Goal: Task Accomplishment & Management: Complete application form

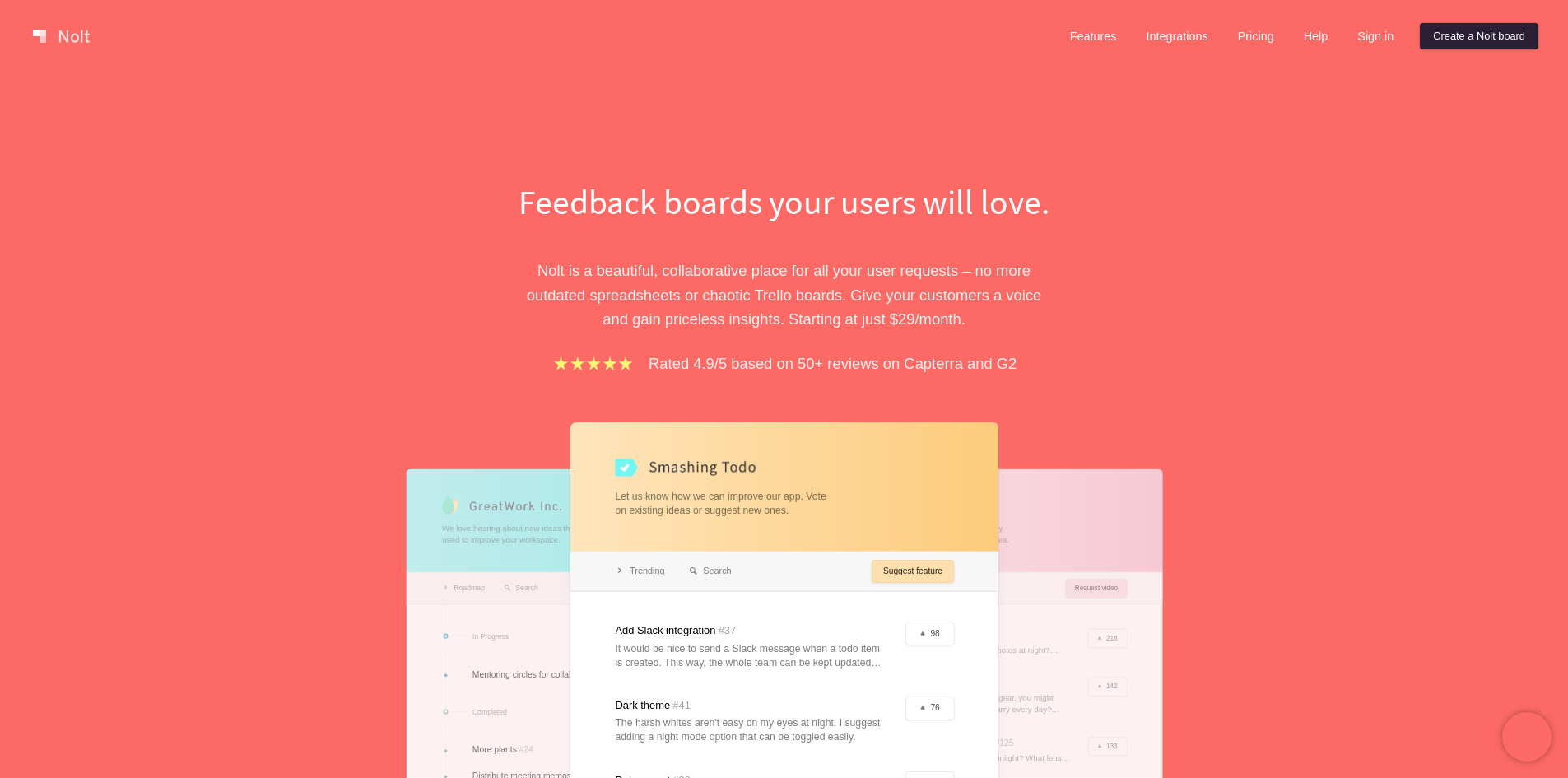
click at [1440, 37] on link "Create a Nolt board" at bounding box center [1480, 36] width 119 height 26
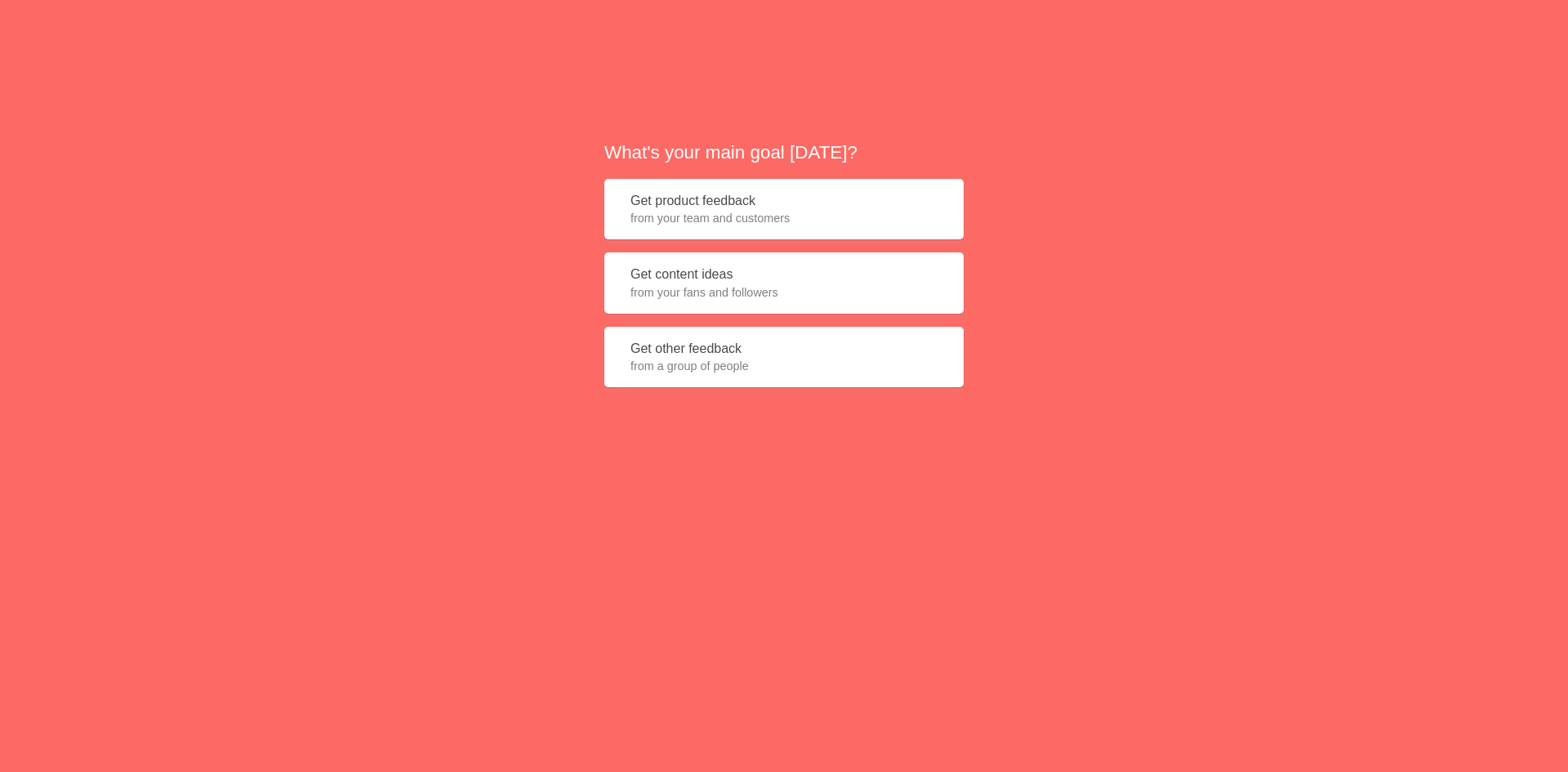
click at [789, 206] on button "Get product feedback from your team and customers" at bounding box center [784, 209] width 359 height 62
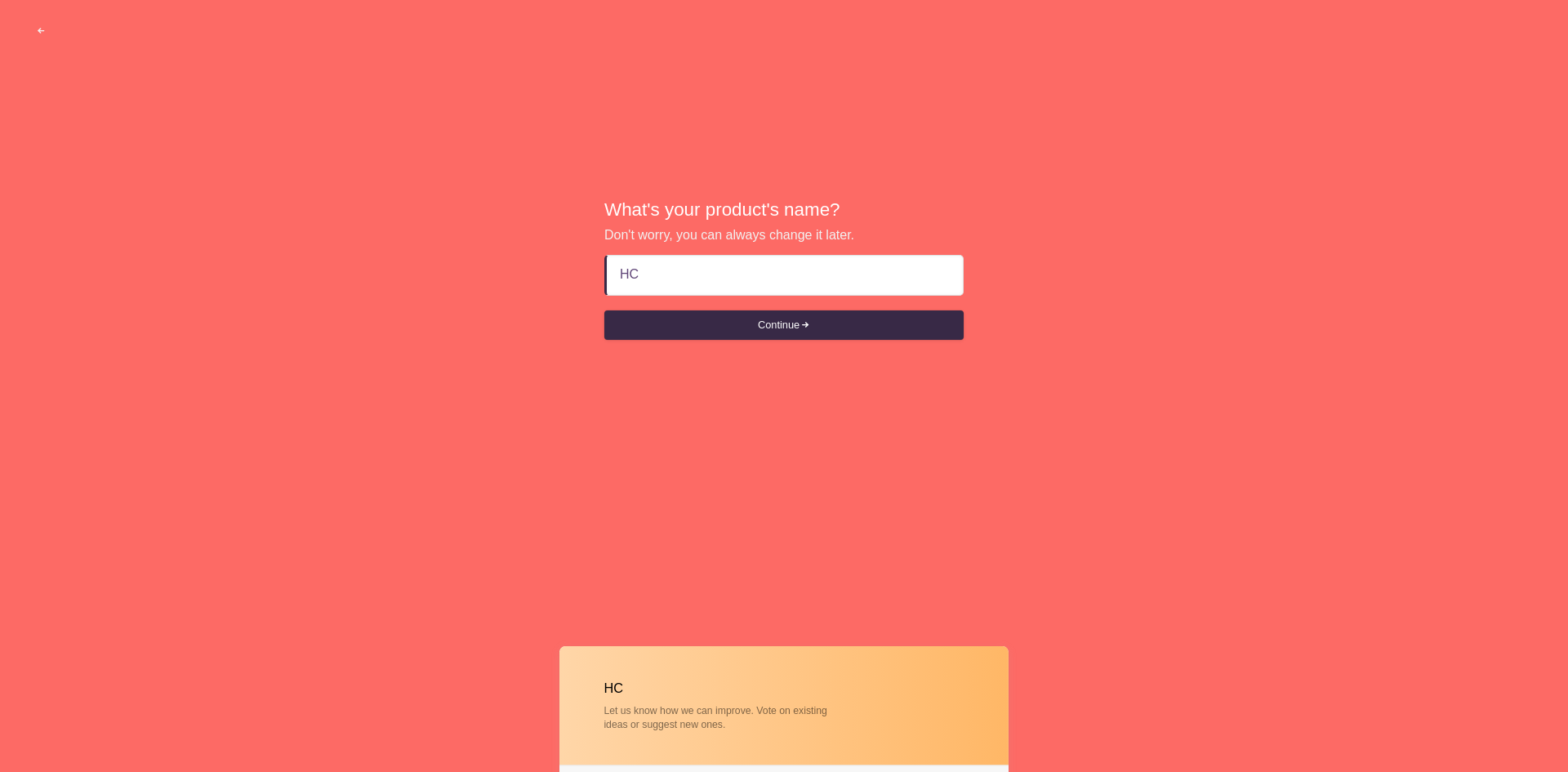
type input "H"
type input "h"
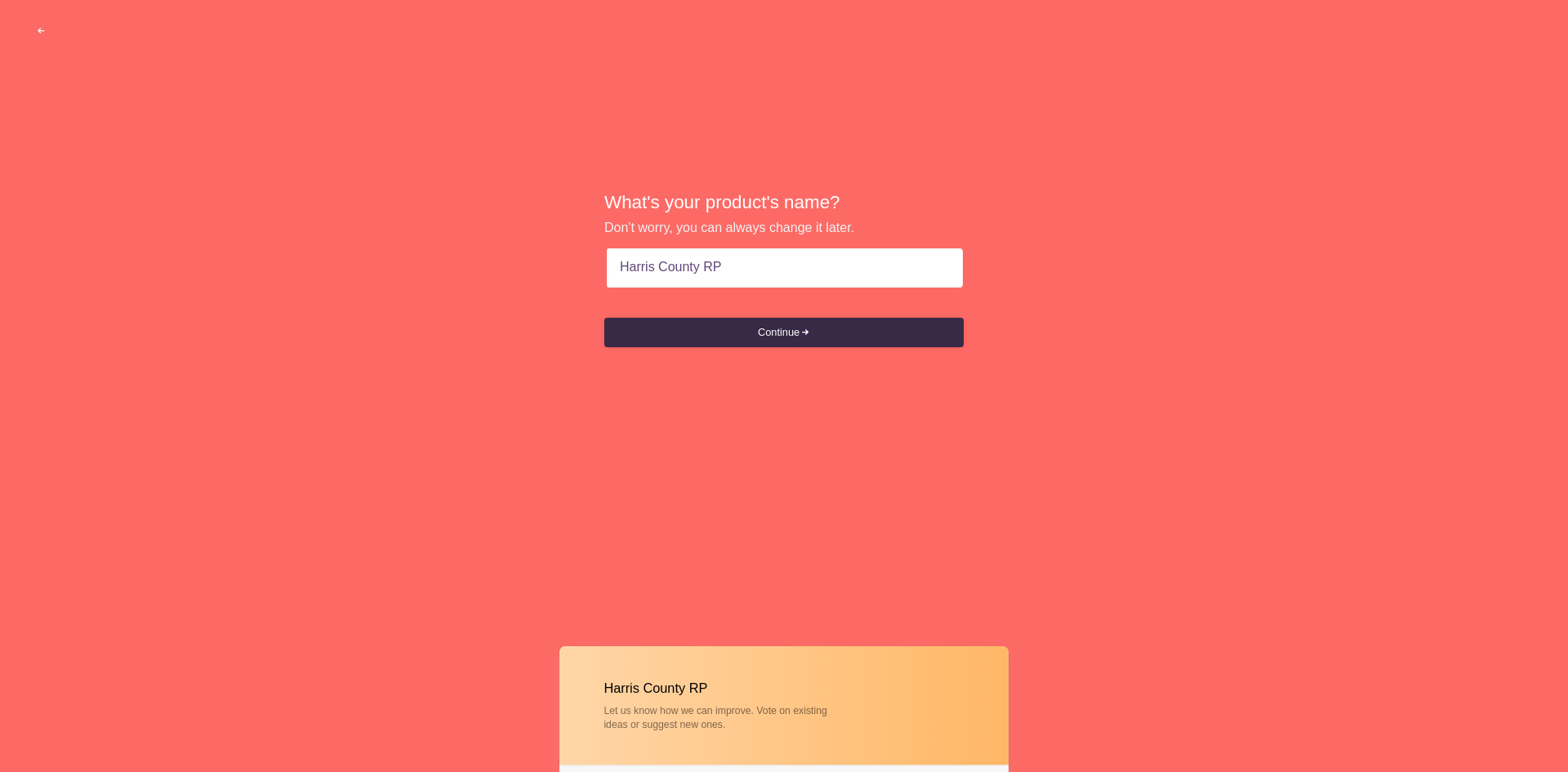
type input "Harris County RP"
click at [604, 318] on button "Continue" at bounding box center [784, 332] width 359 height 29
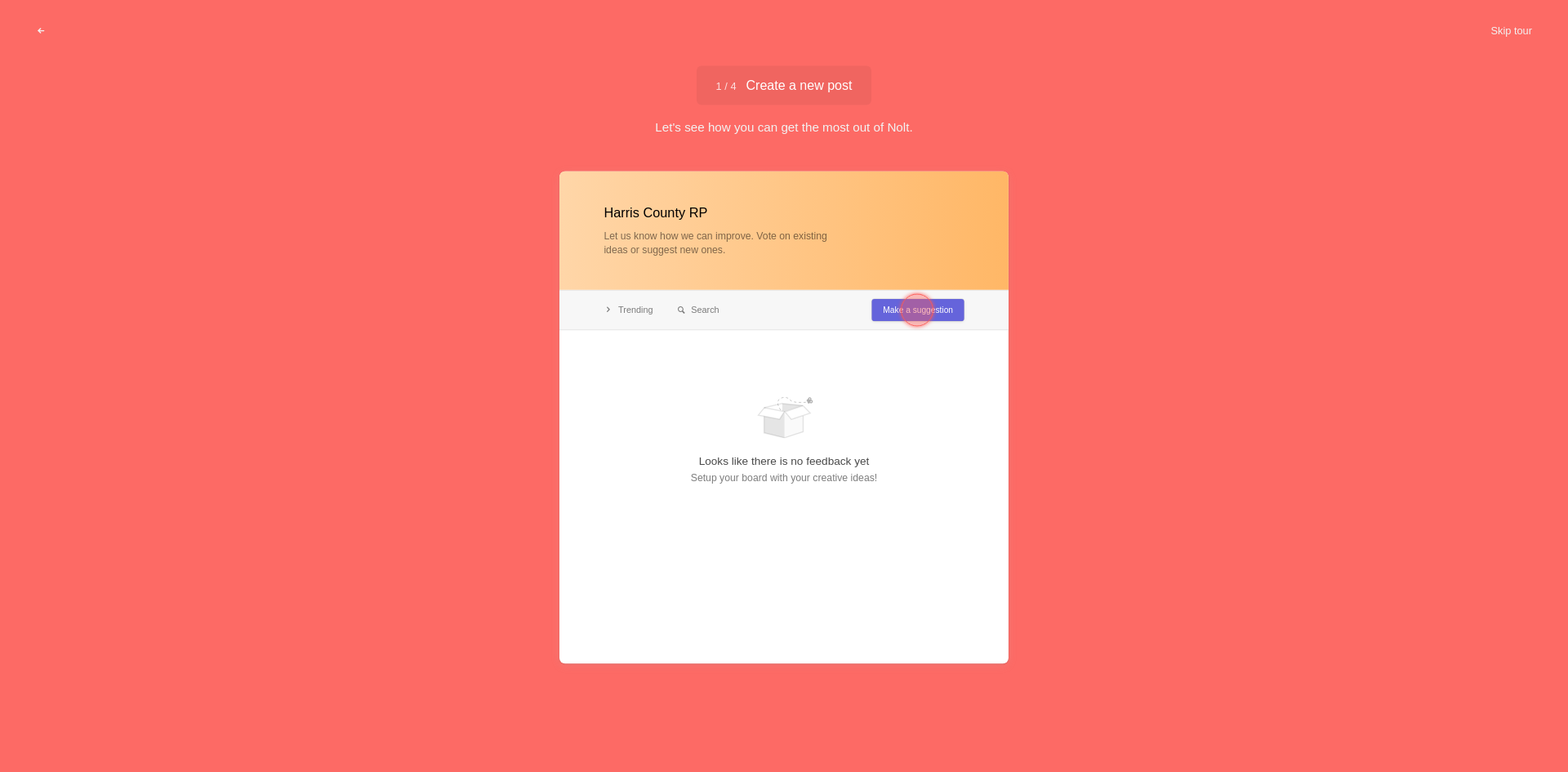
click at [897, 315] on div at bounding box center [917, 310] width 59 height 59
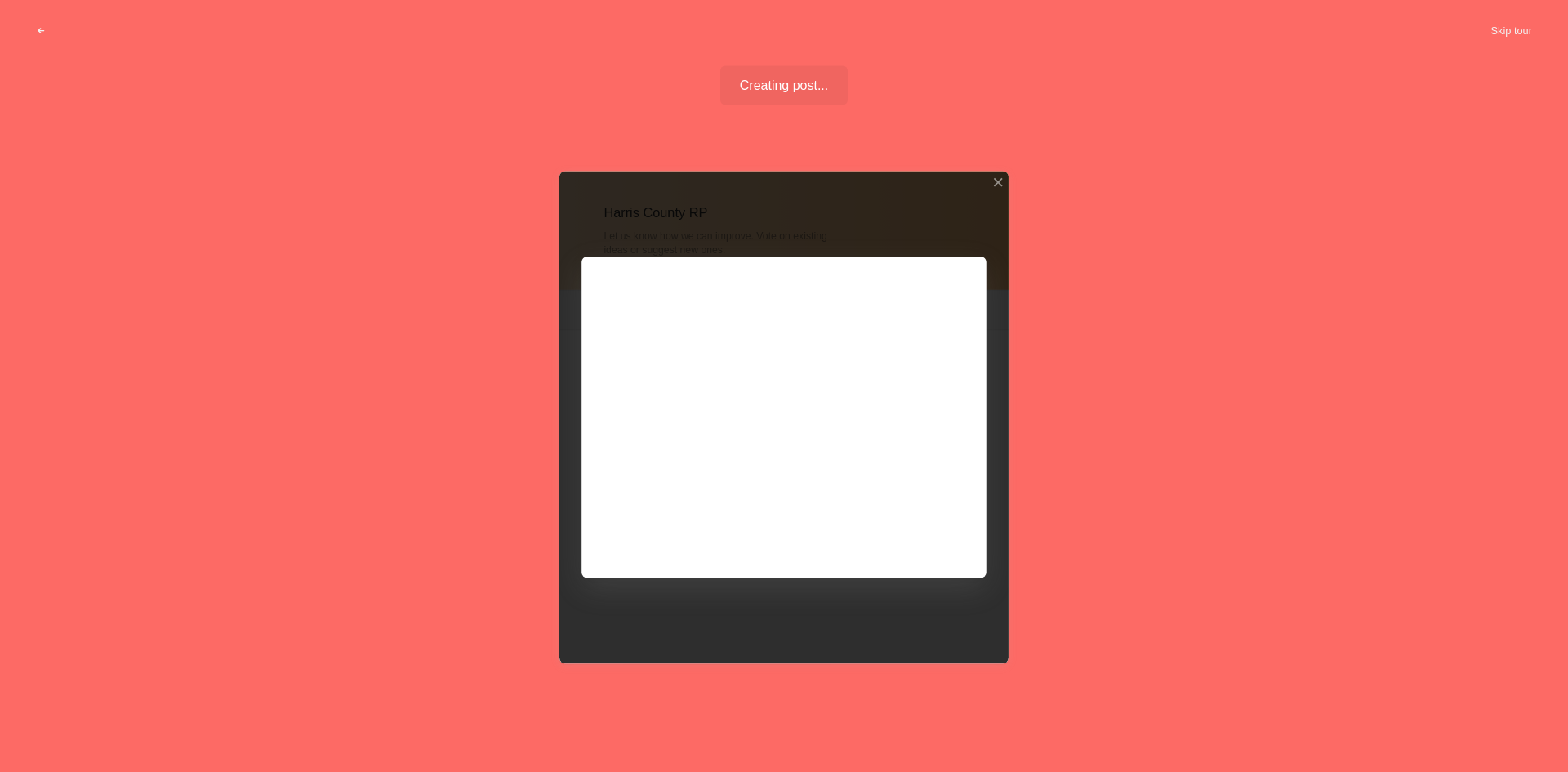
click at [799, 356] on div at bounding box center [784, 417] width 449 height 491
click at [1509, 32] on button "Skip tour" at bounding box center [1511, 30] width 81 height 29
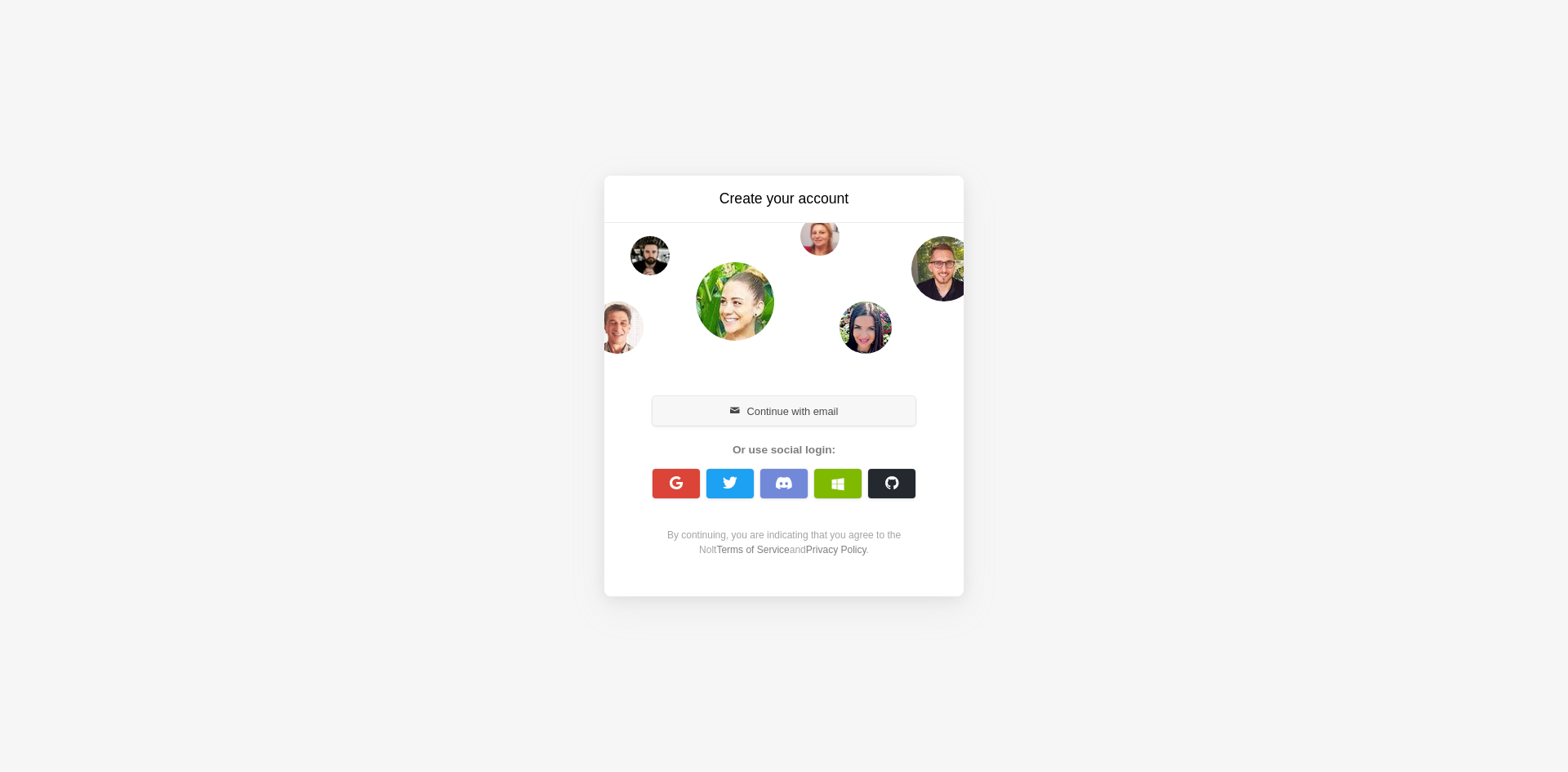
click at [845, 412] on button "Continue with email" at bounding box center [784, 410] width 263 height 29
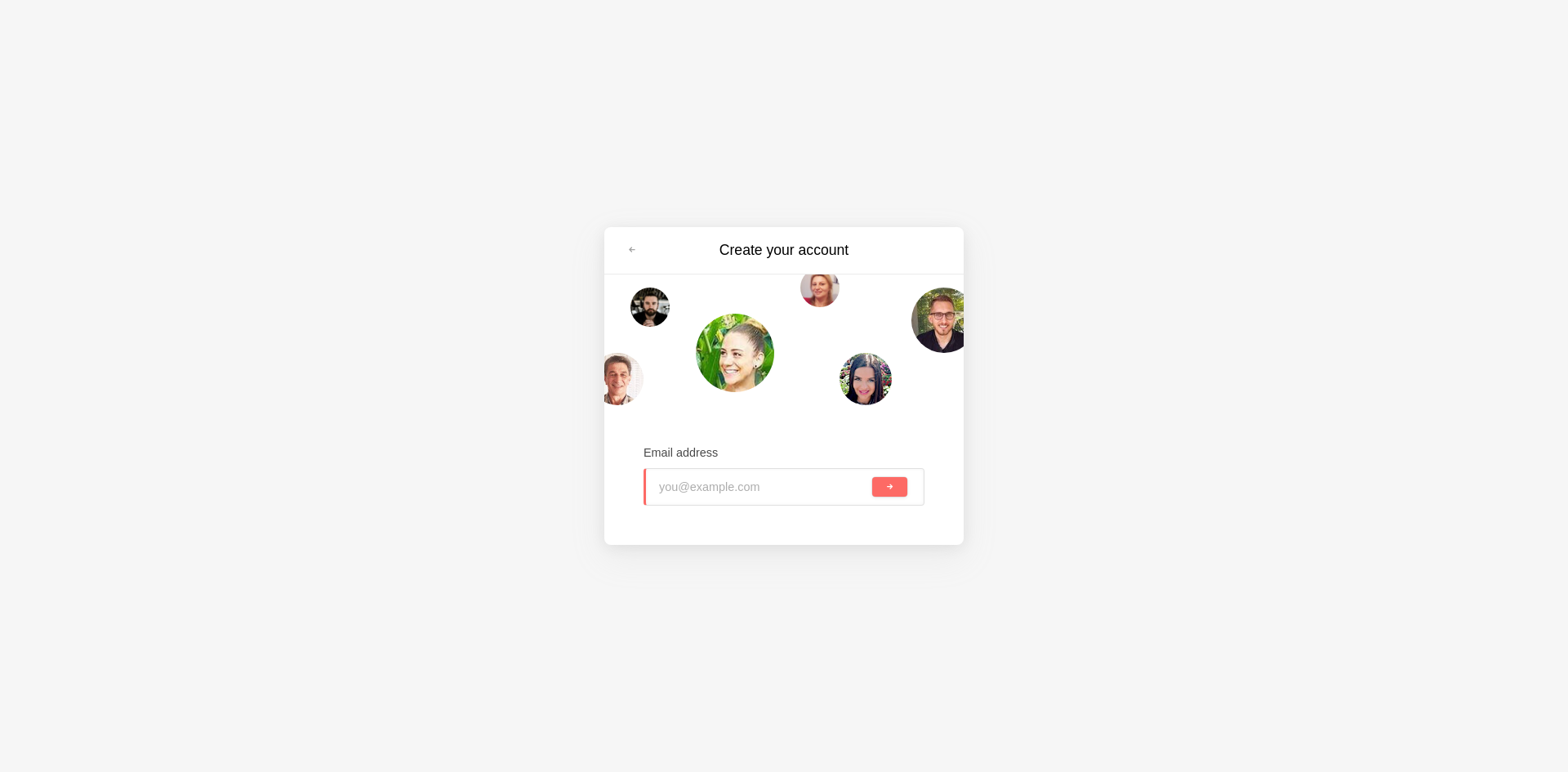
click at [781, 496] on input "email" at bounding box center [763, 486] width 210 height 36
type input "harriscountyrpleadership@gmail.com"
click at [872, 477] on button "submit" at bounding box center [890, 486] width 35 height 19
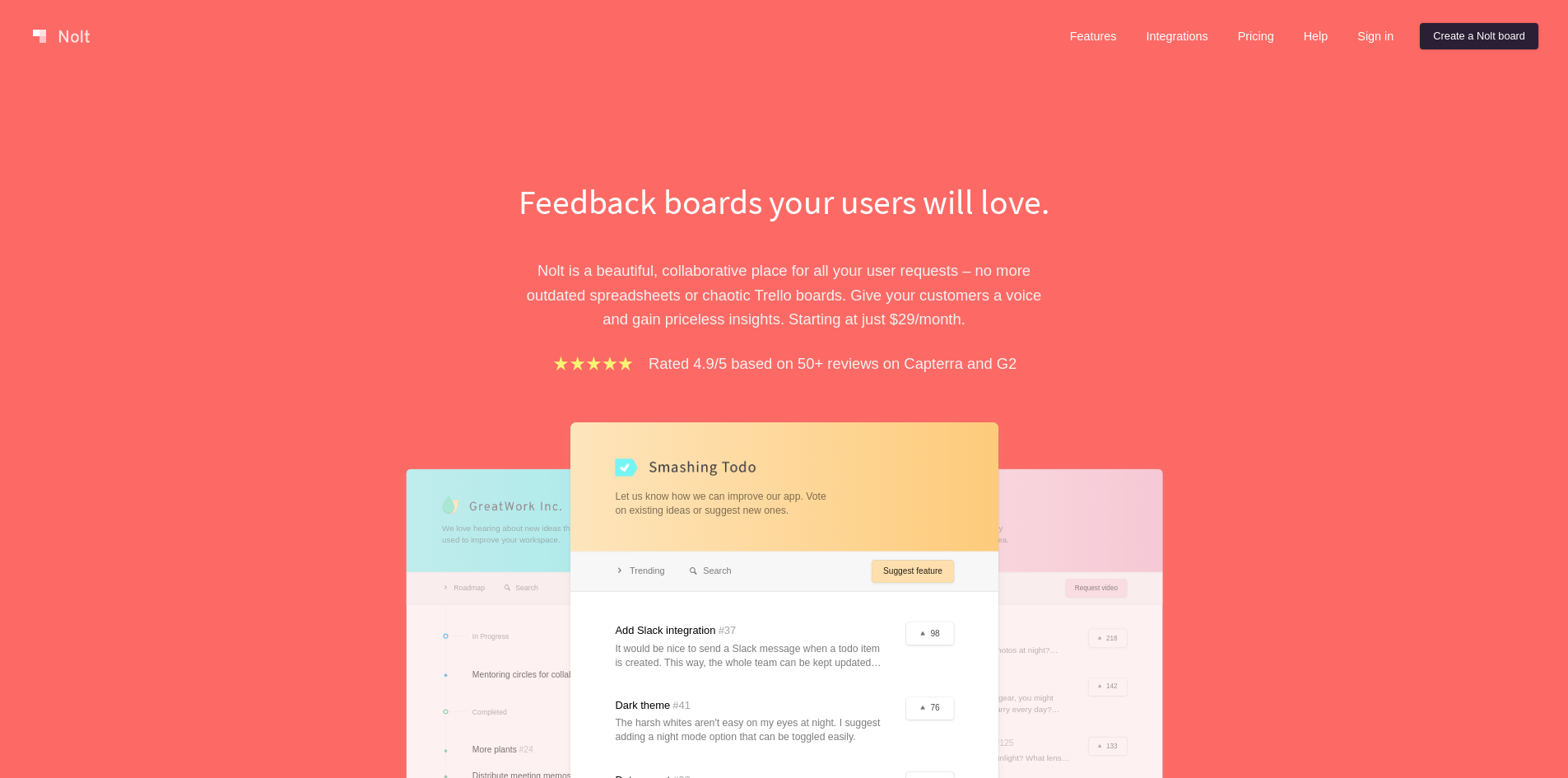
click at [1484, 35] on link "Create a Nolt board" at bounding box center [1480, 36] width 119 height 26
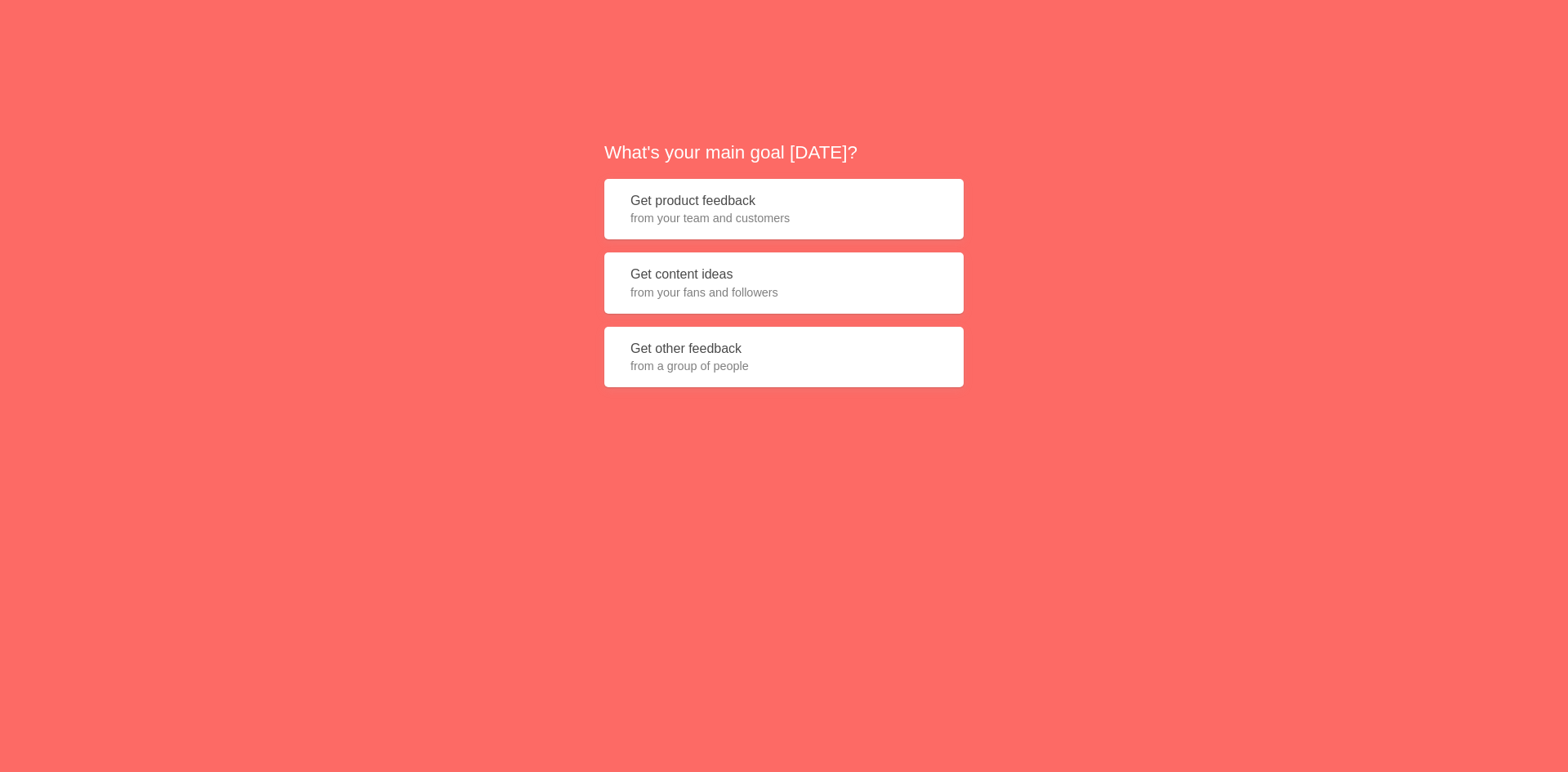
click at [731, 181] on button "Get product feedback from your team and customers" at bounding box center [784, 209] width 359 height 62
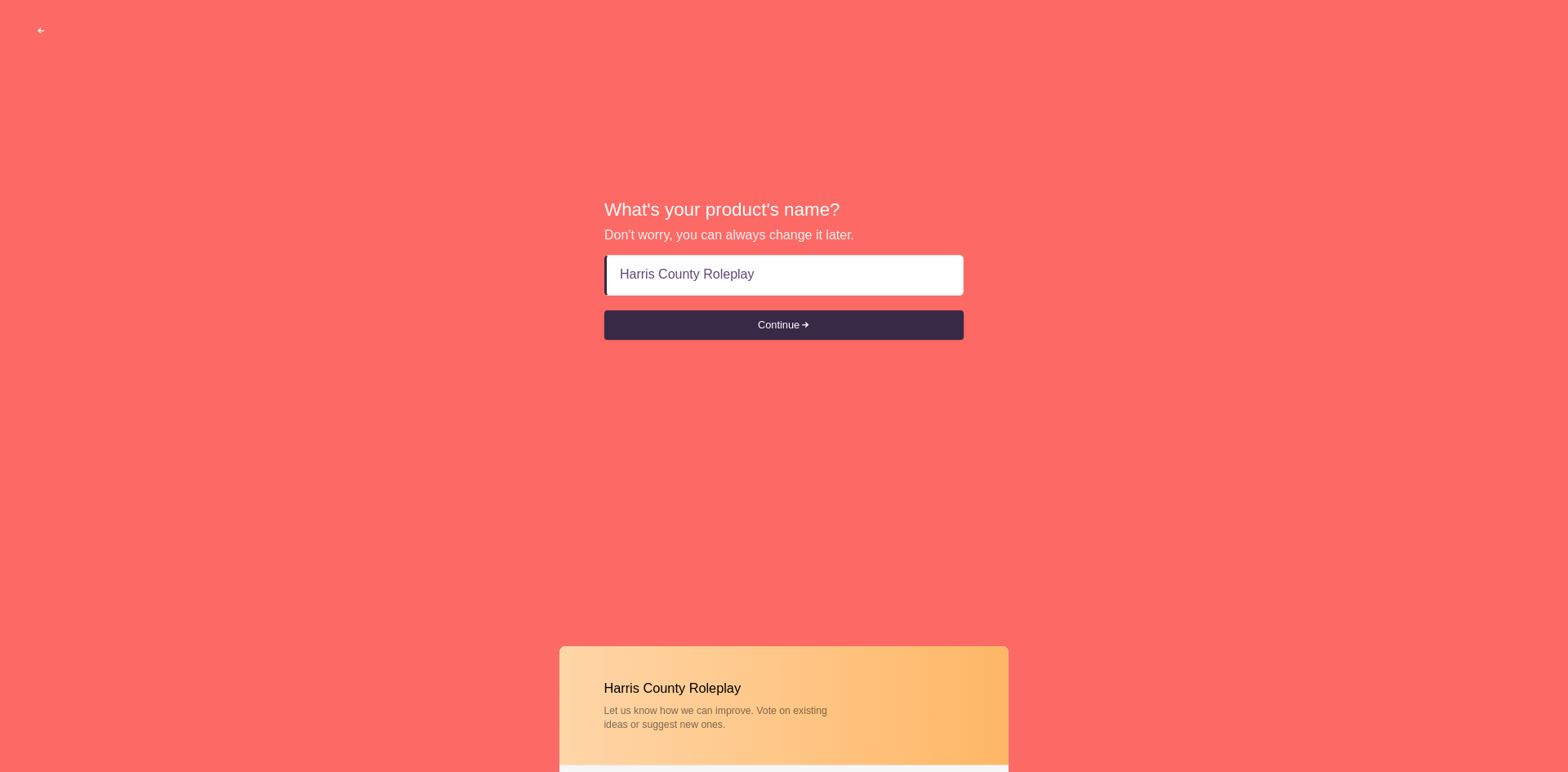
type input "Harris County Roleplay"
click at [604, 310] on button "Continue" at bounding box center [784, 324] width 359 height 29
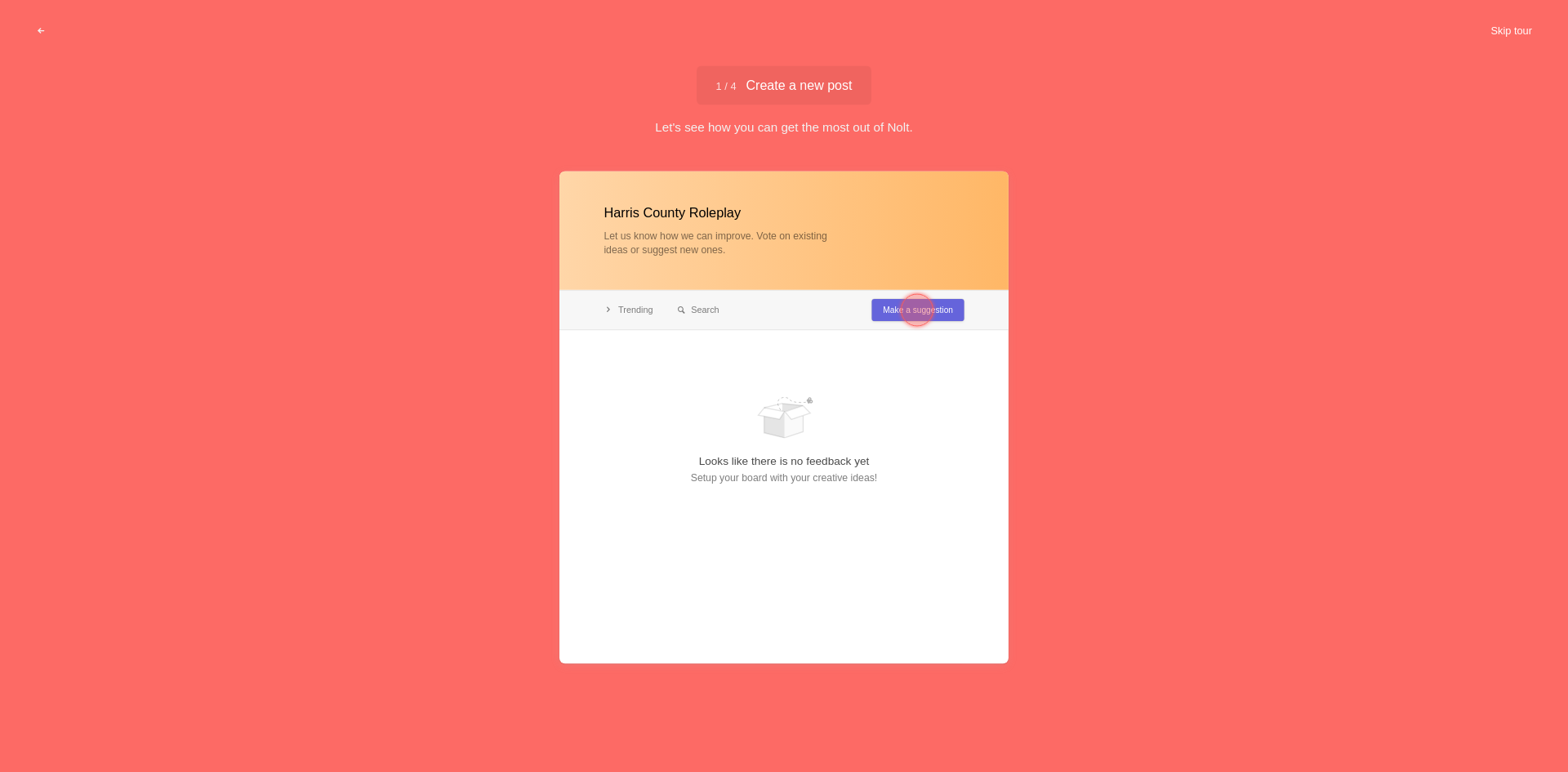
click at [1497, 30] on button "Skip tour" at bounding box center [1511, 30] width 81 height 29
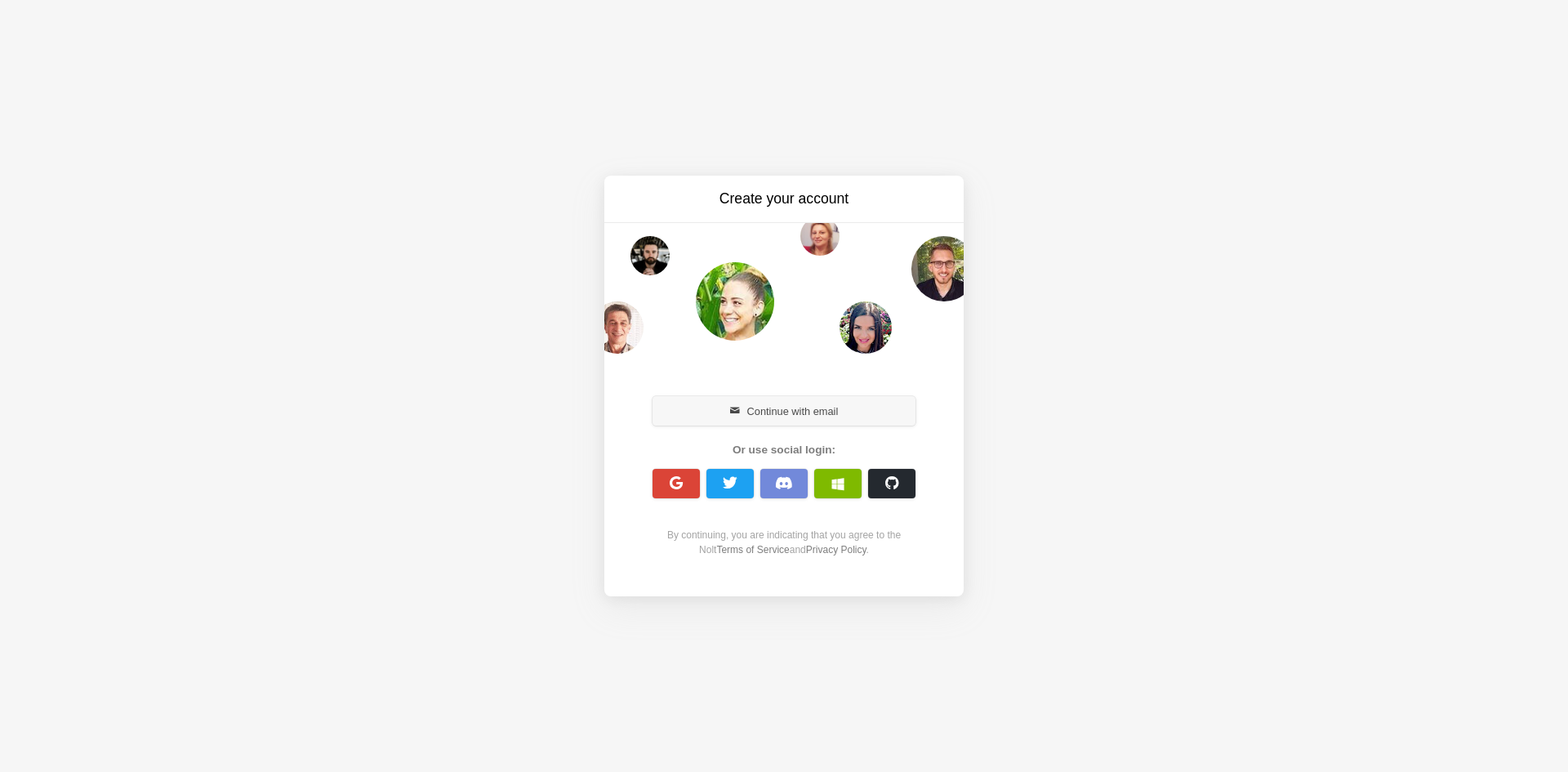
click at [763, 413] on button "Continue with email" at bounding box center [784, 410] width 263 height 29
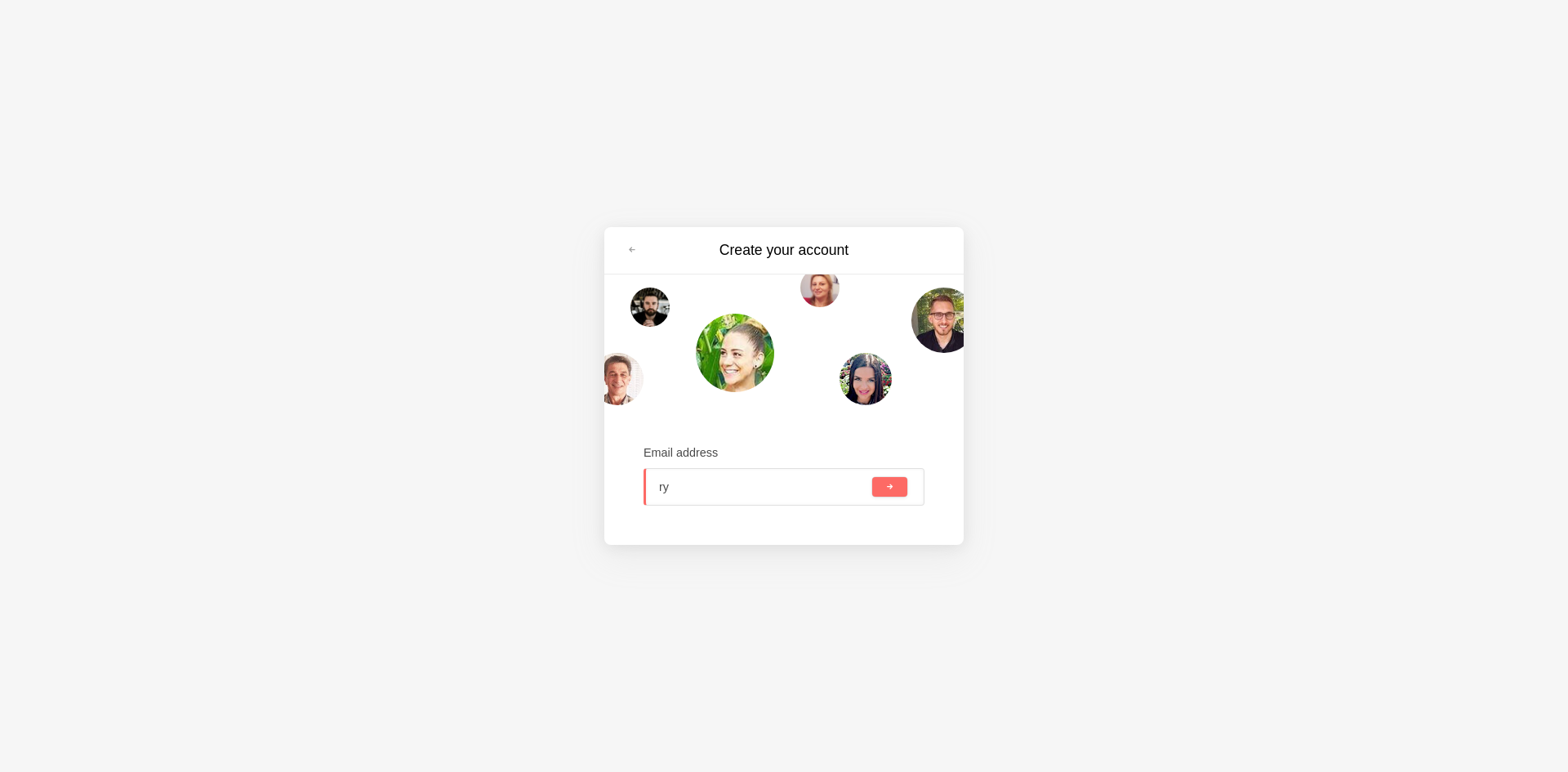
type input "r"
type input "aidanhuxley372@gmail.com"
click at [872, 477] on button "submit" at bounding box center [890, 486] width 35 height 19
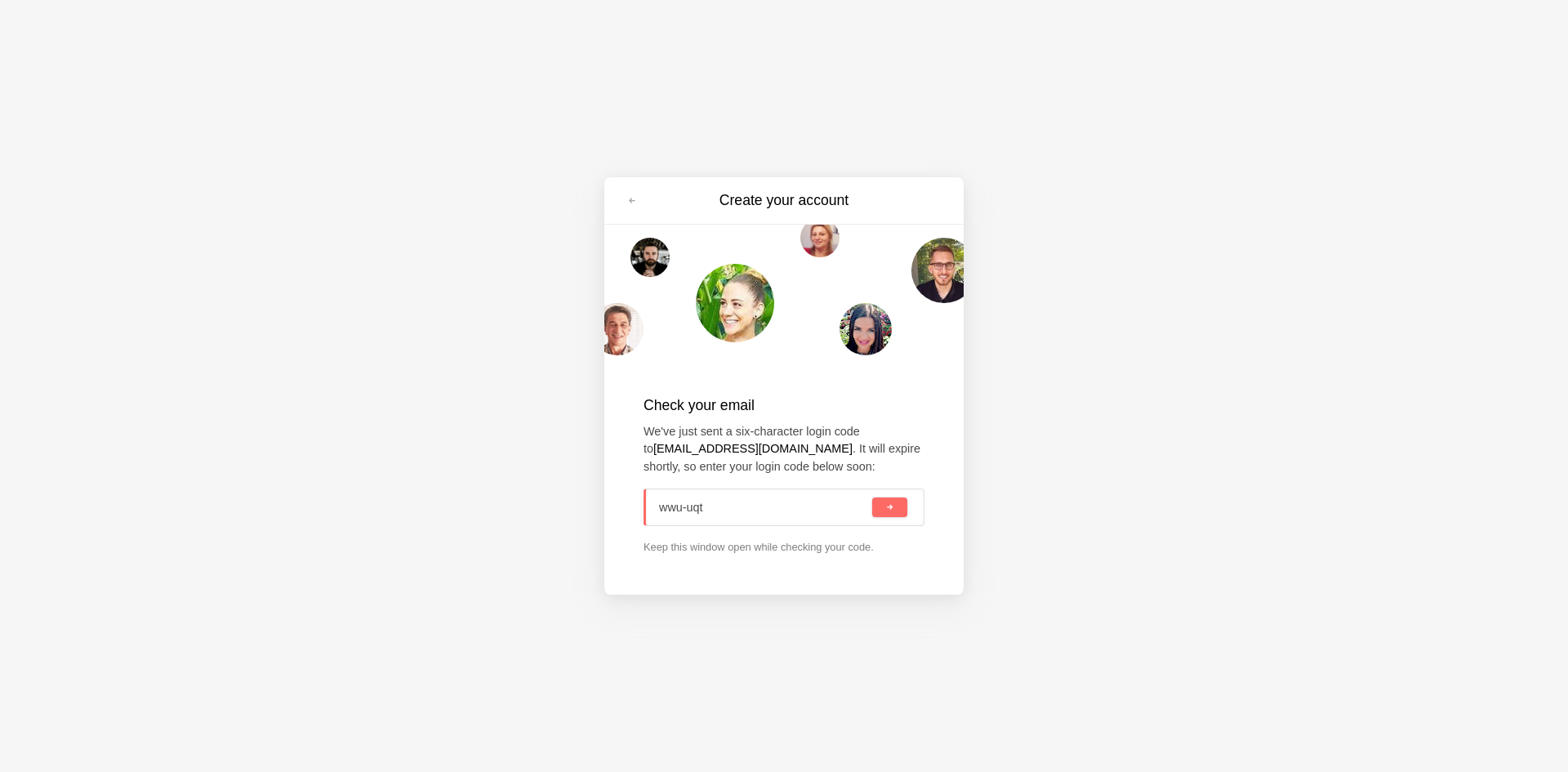
type input "wwu-uqt"
click at [872, 497] on button "submit" at bounding box center [890, 507] width 35 height 19
